Goal: Navigation & Orientation: Understand site structure

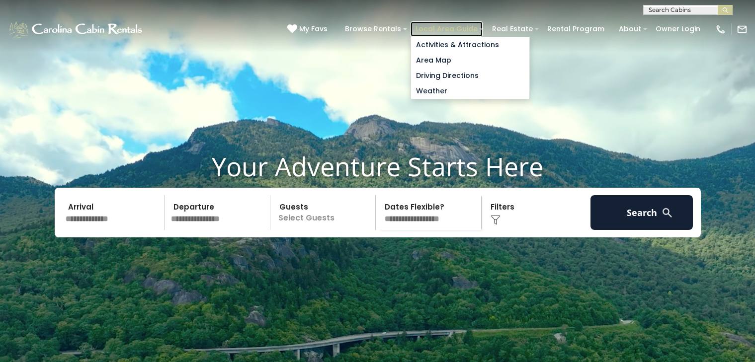
click at [432, 27] on link "Local Area Guide" at bounding box center [446, 28] width 72 height 15
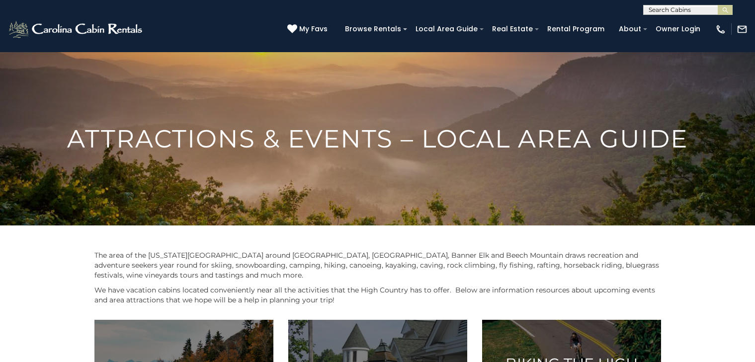
scroll to position [3, 0]
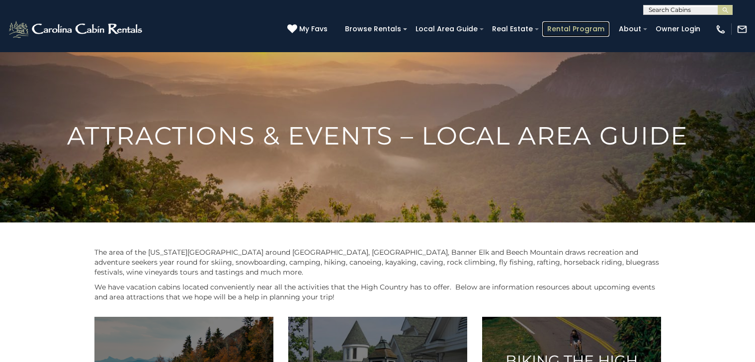
click at [555, 30] on link "Rental Program" at bounding box center [575, 28] width 67 height 15
